Goal: Register for event/course

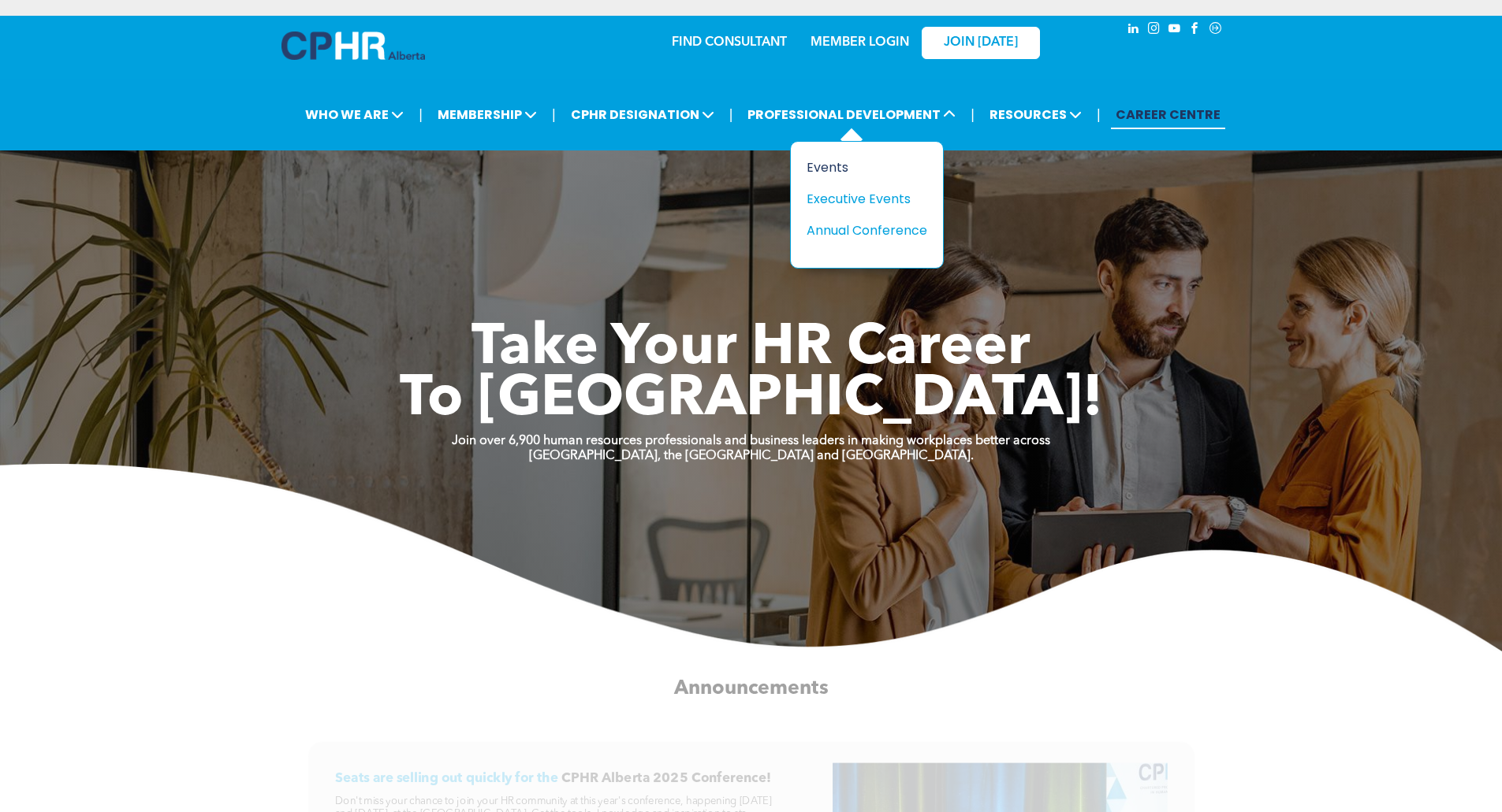
click at [843, 162] on div "Events" at bounding box center [860, 167] width 108 height 20
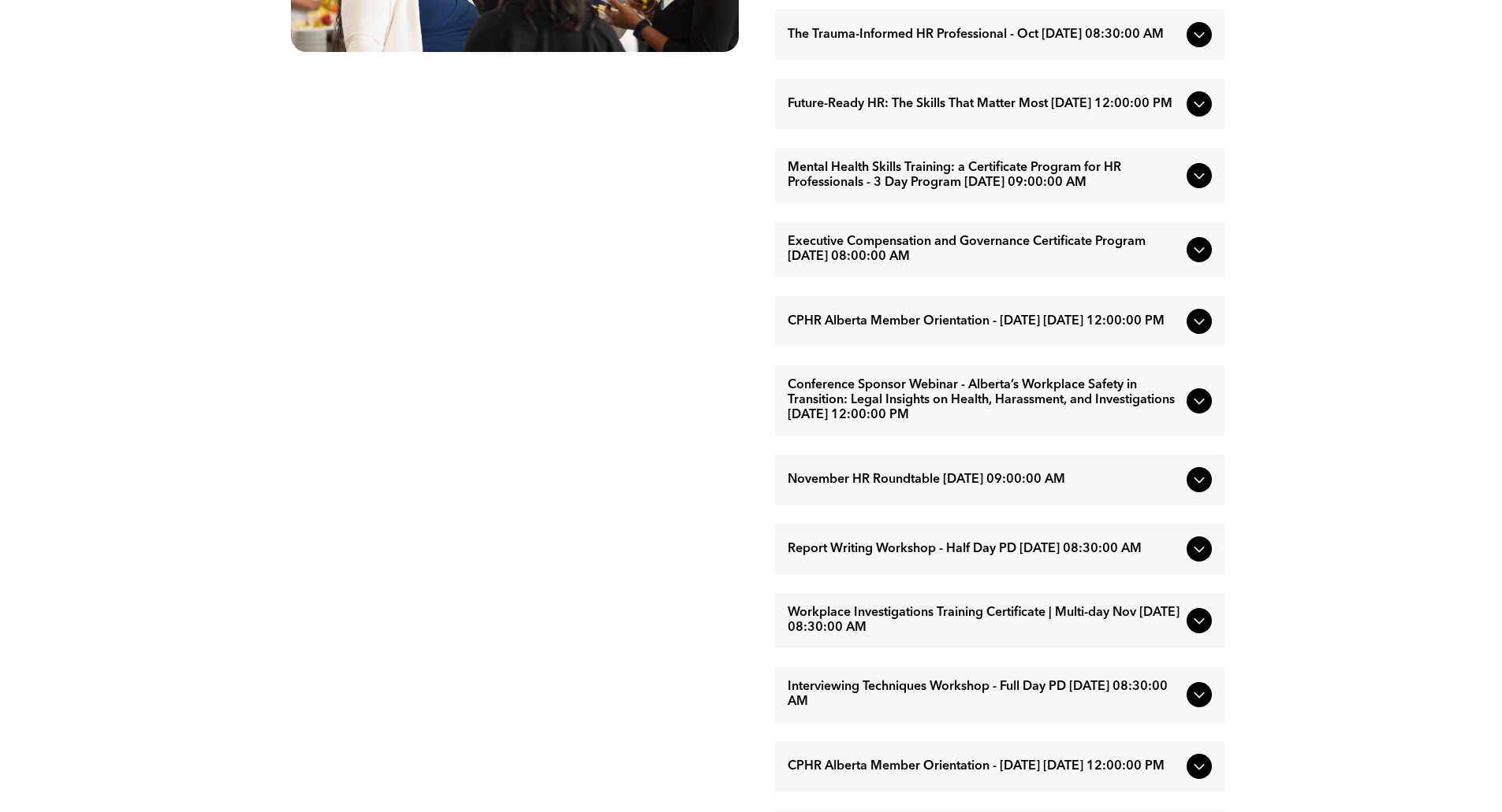
scroll to position [1108, 0]
click at [1120, 556] on span "Report Writing Workshop - Half Day PD [DATE] 08:30:00 AM" at bounding box center [984, 548] width 393 height 15
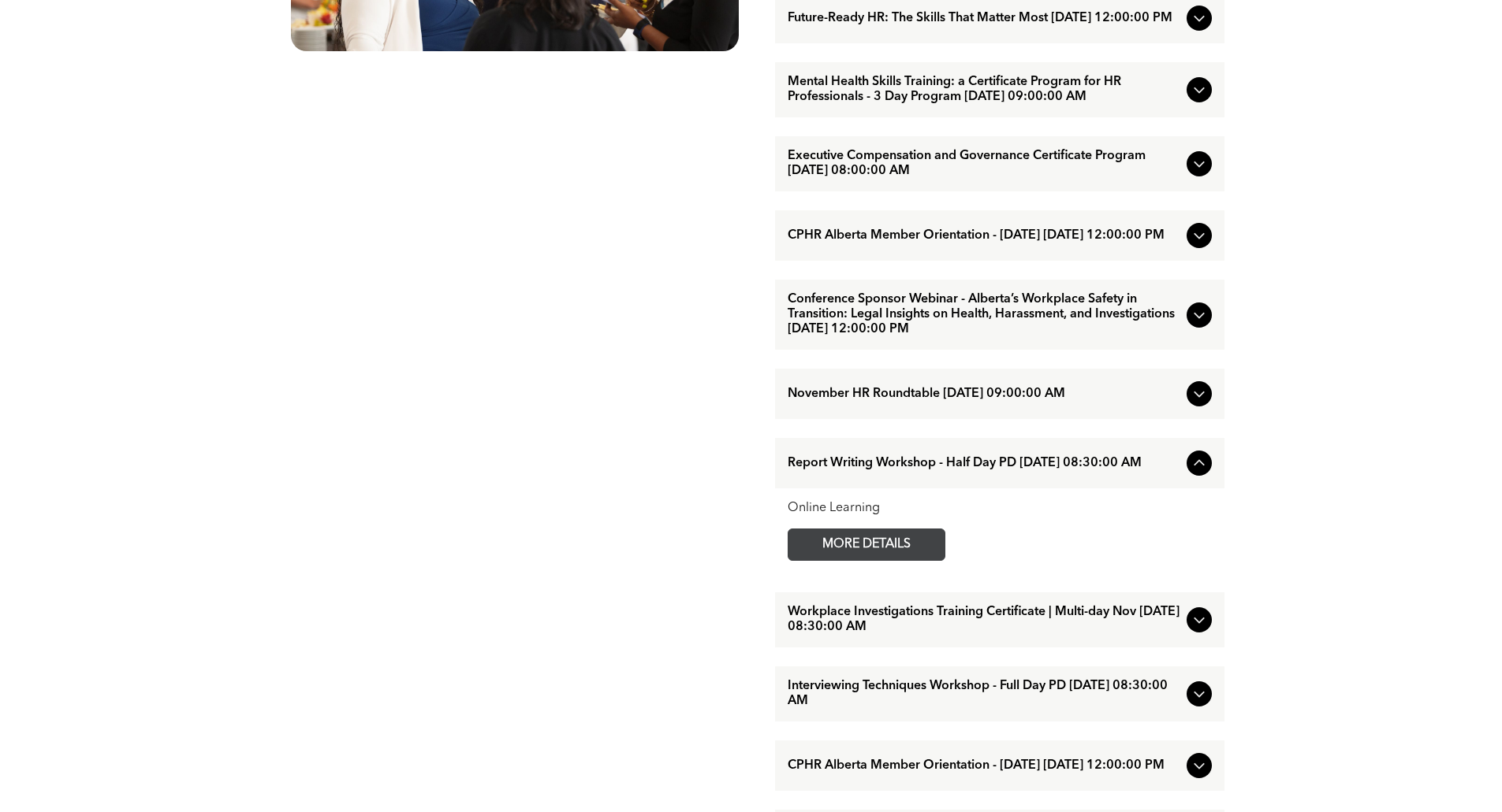
click at [905, 561] on span "MORE DETAILS" at bounding box center [867, 545] width 124 height 31
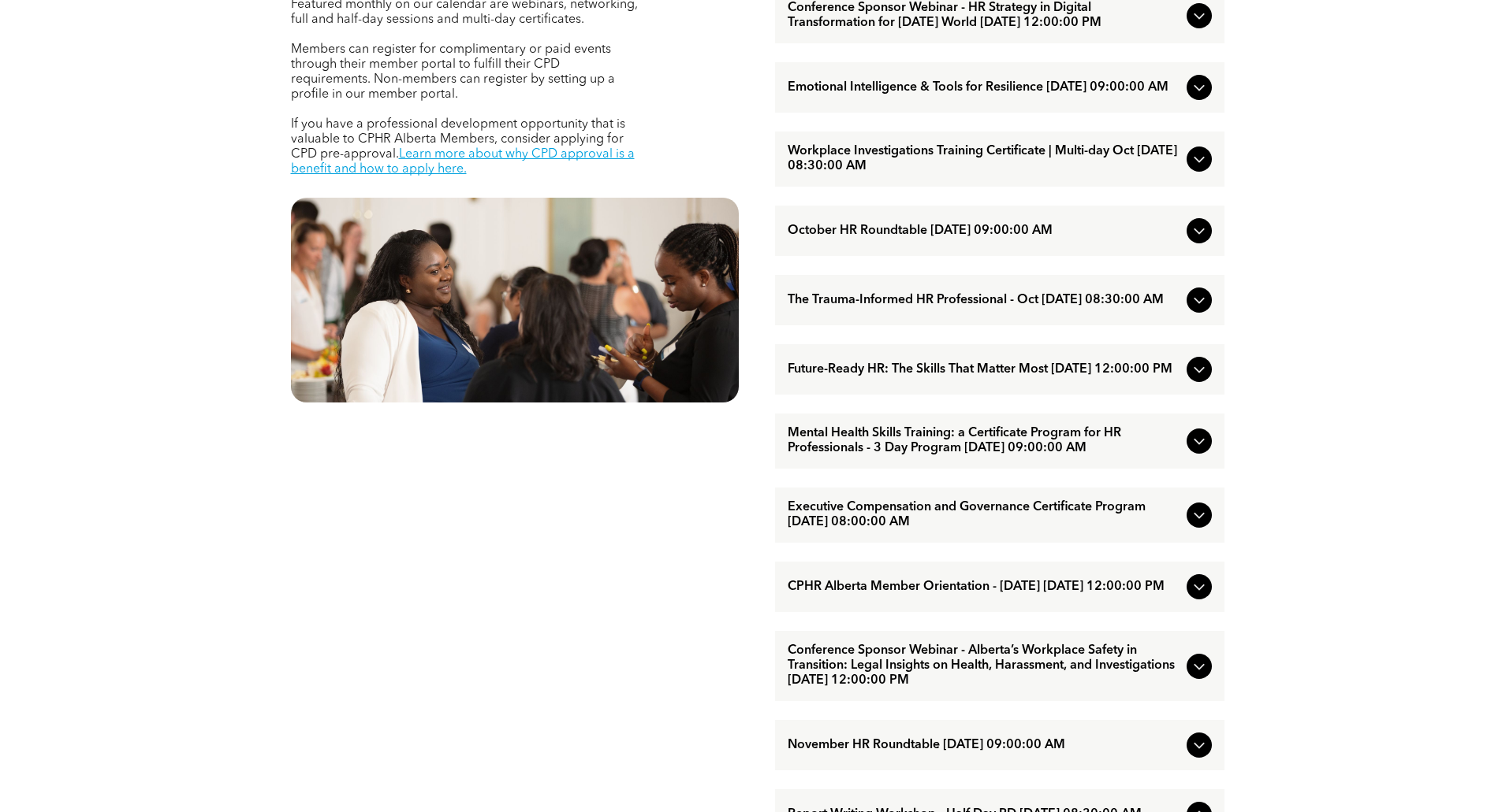
scroll to position [0, 0]
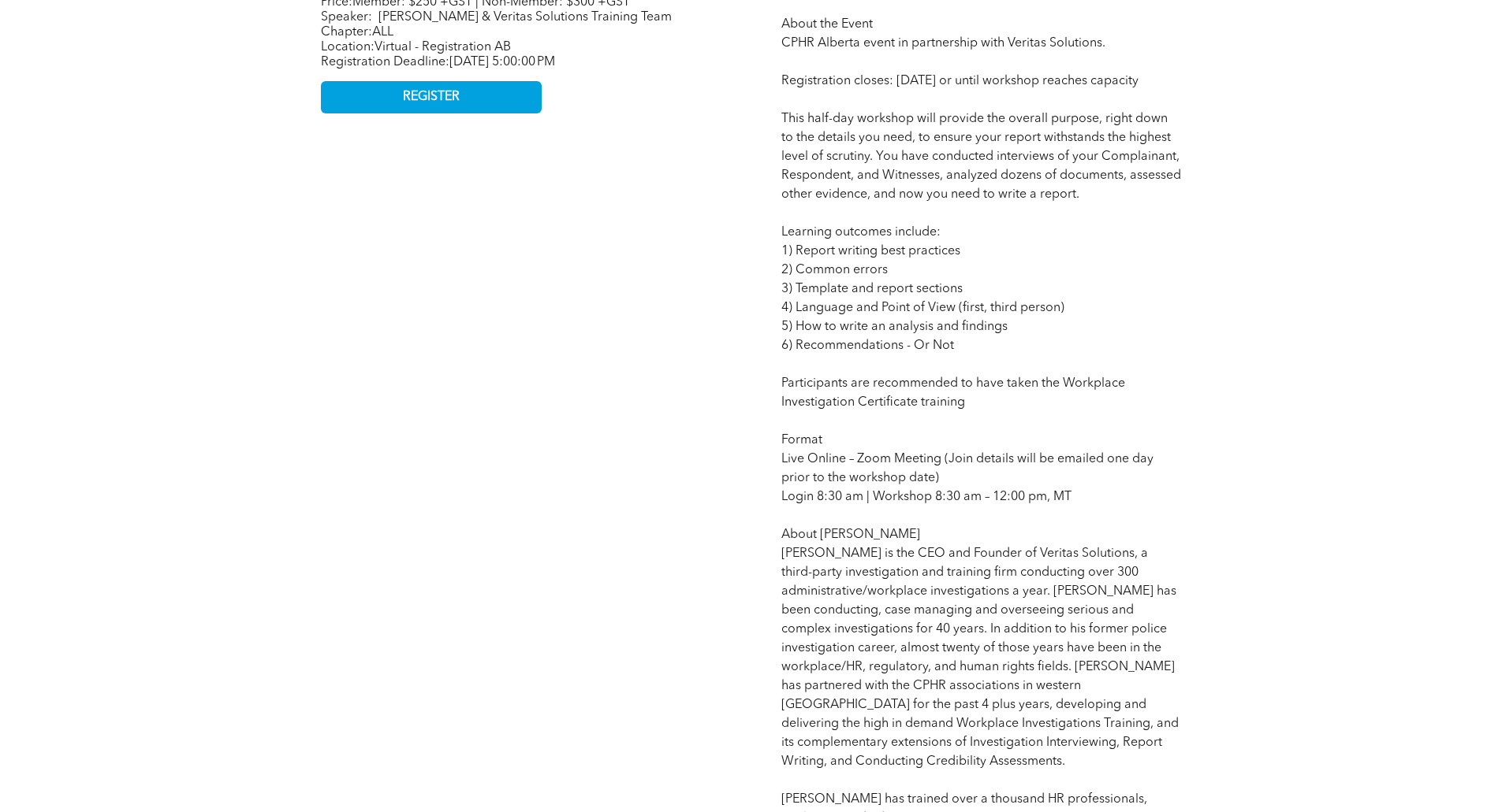
scroll to position [990, 0]
